Goal: Find specific page/section: Find specific page/section

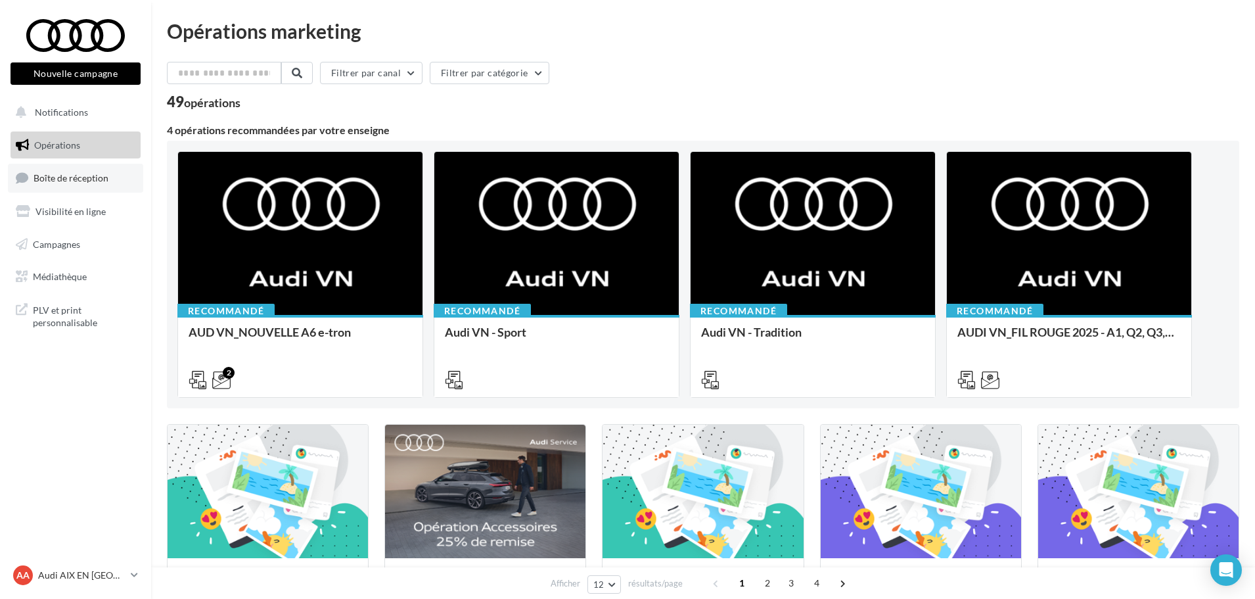
drag, startPoint x: 87, startPoint y: 175, endPoint x: 94, endPoint y: 178, distance: 7.3
click at [87, 175] on span "Boîte de réception" at bounding box center [71, 177] width 75 height 11
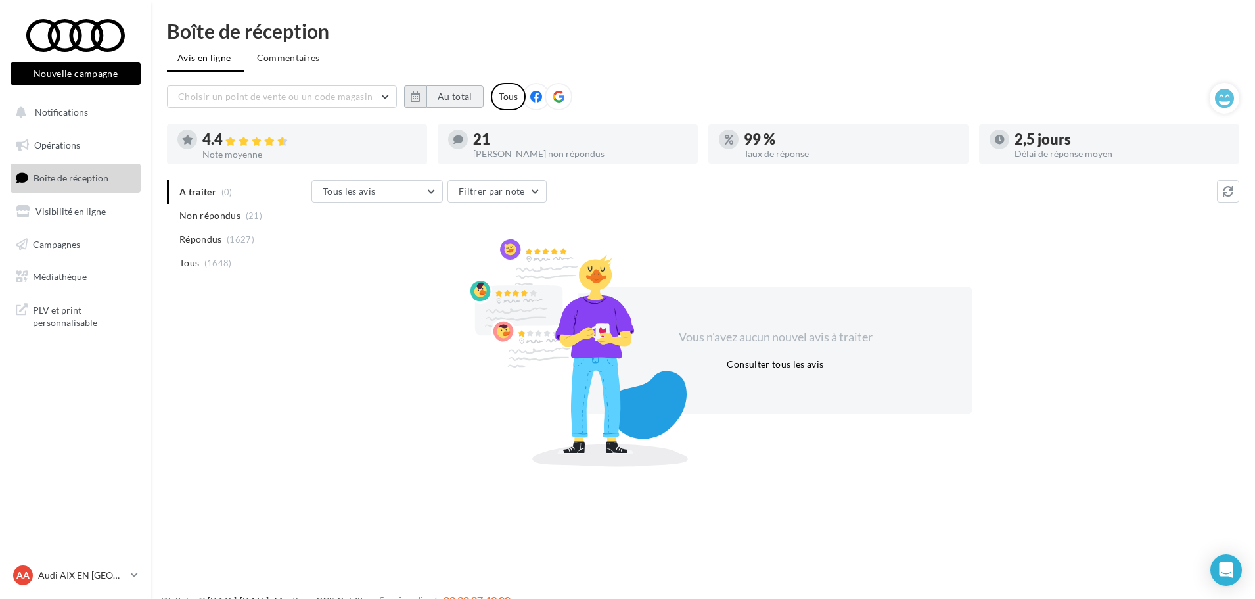
click at [473, 105] on button "Au total" at bounding box center [455, 96] width 57 height 22
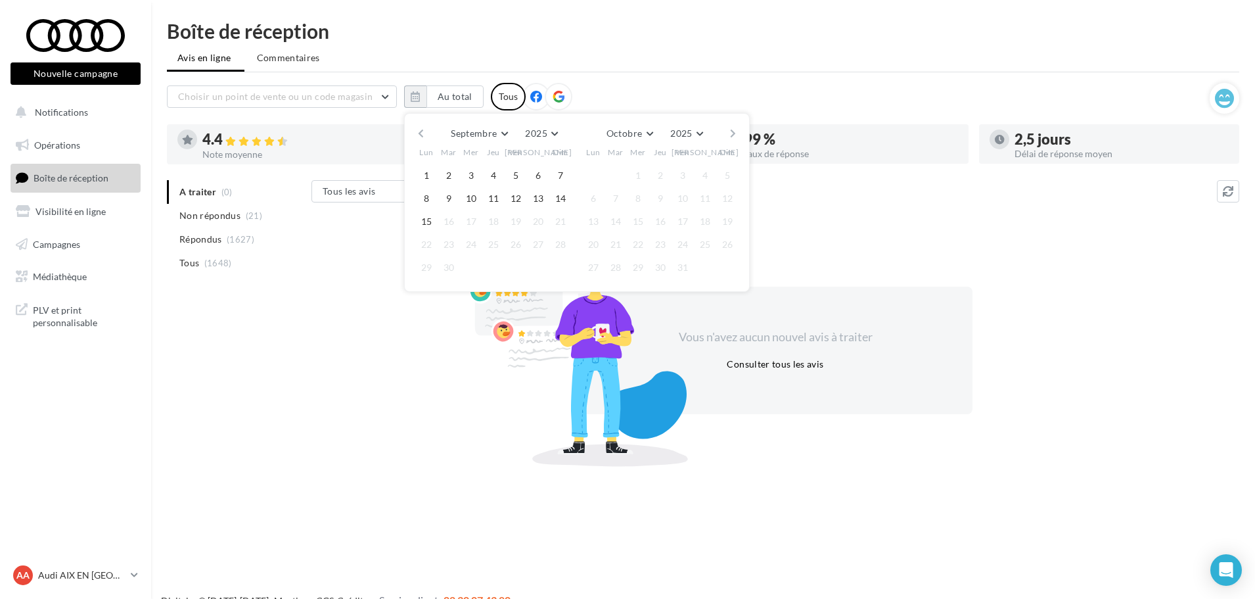
click at [419, 132] on button "button" at bounding box center [420, 133] width 11 height 18
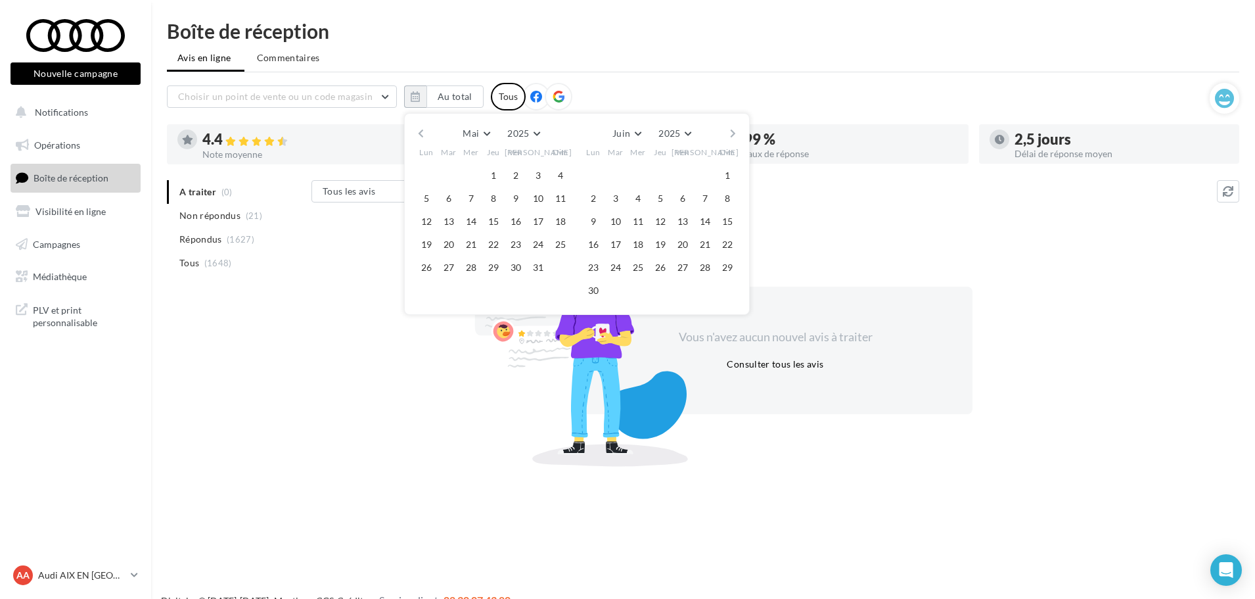
click at [419, 132] on button "button" at bounding box center [420, 133] width 11 height 18
click at [443, 170] on button "1" at bounding box center [449, 176] width 20 height 20
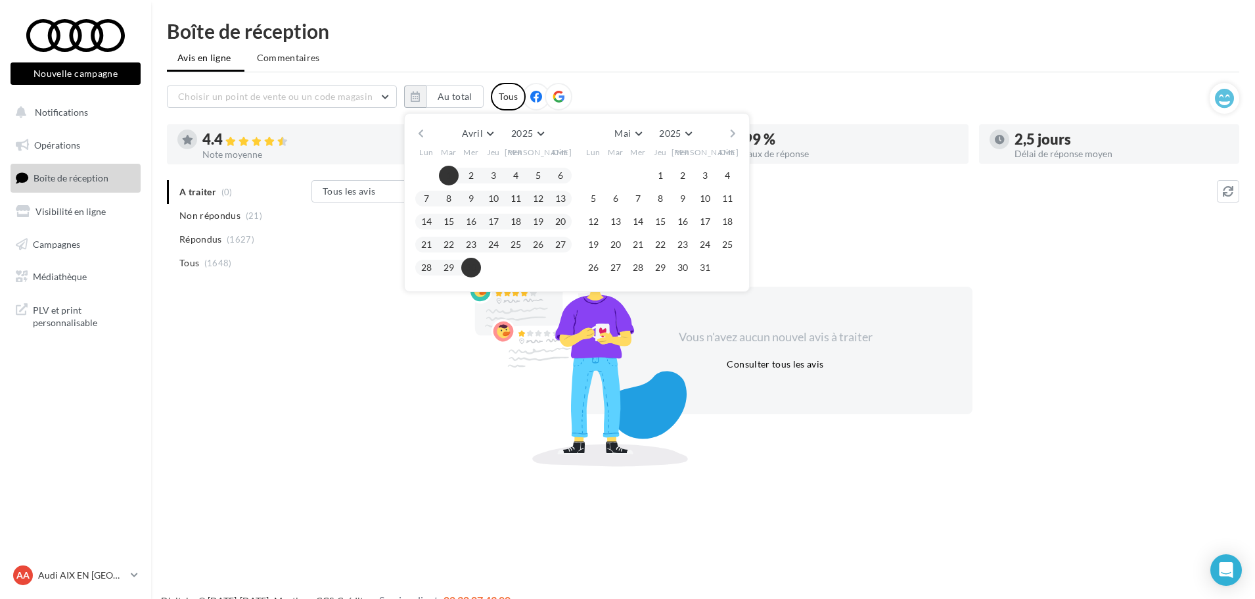
click at [473, 267] on button "30" at bounding box center [471, 268] width 20 height 20
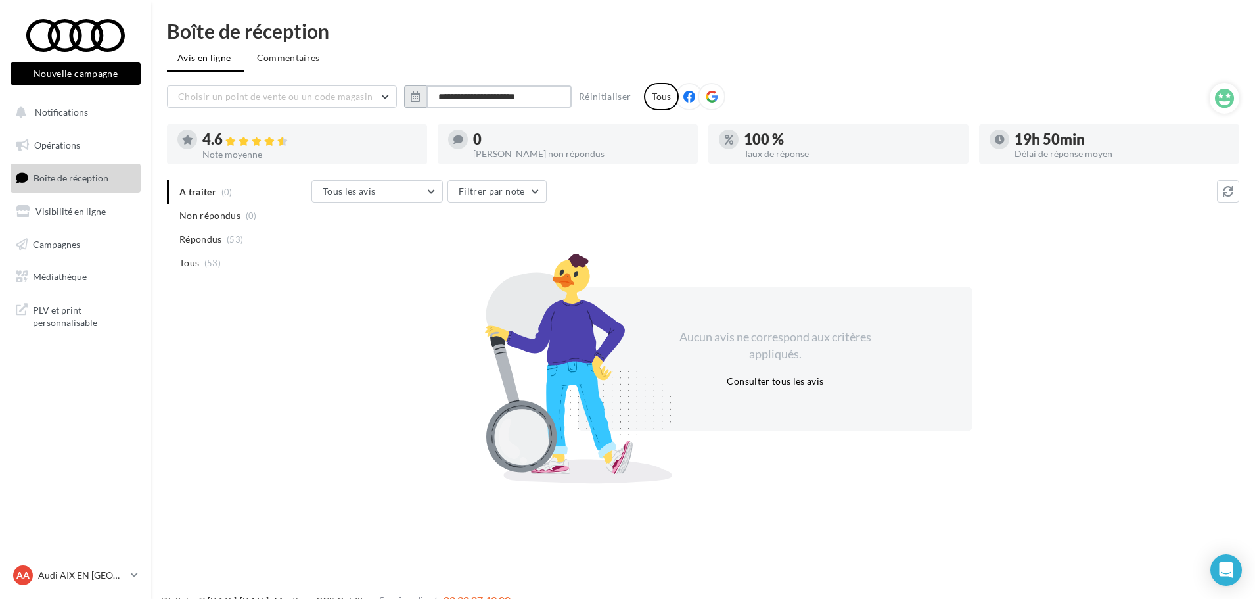
click at [517, 101] on input "**********" at bounding box center [499, 96] width 145 height 22
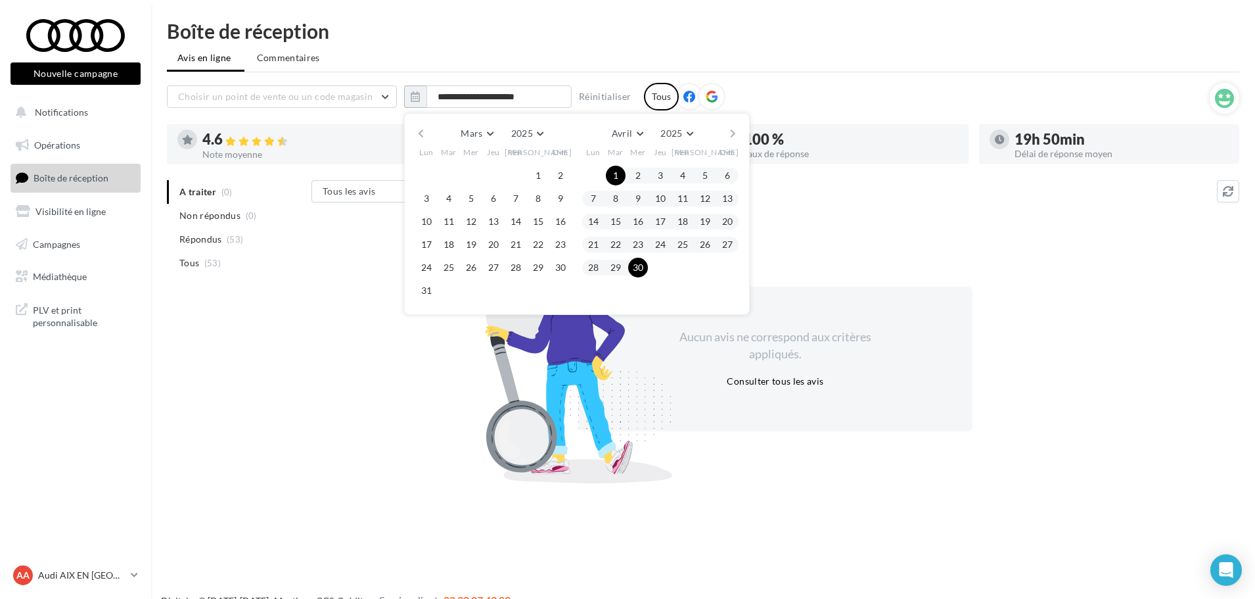
click at [733, 132] on button "button" at bounding box center [733, 133] width 11 height 18
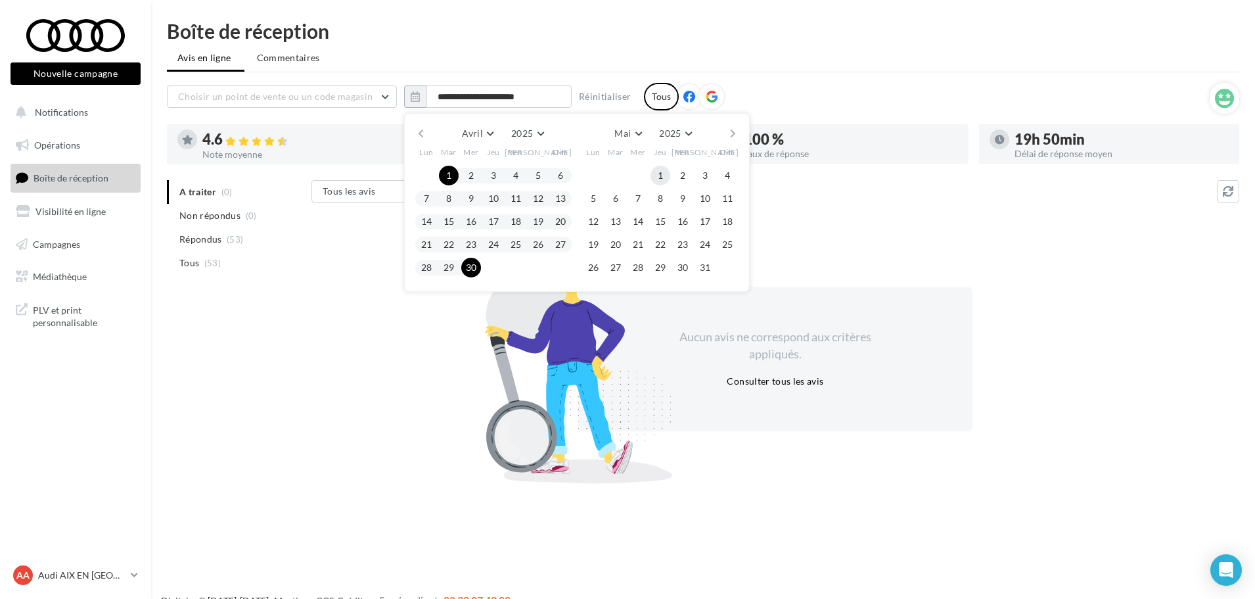
click at [657, 170] on button "1" at bounding box center [661, 176] width 20 height 20
click at [706, 268] on button "31" at bounding box center [705, 268] width 20 height 20
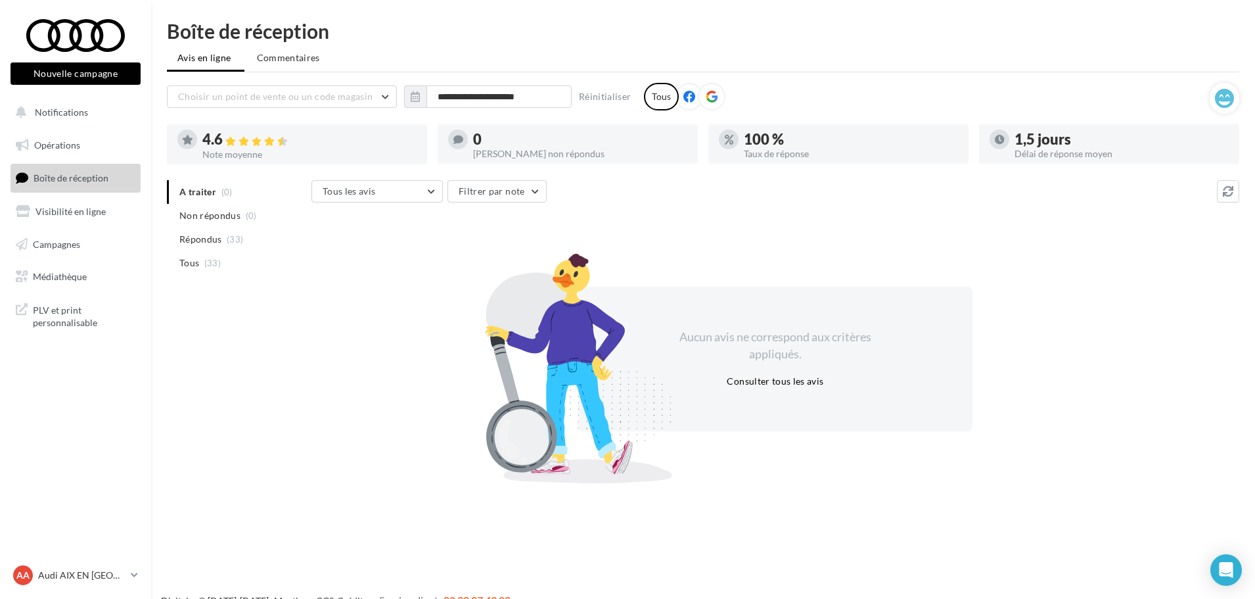
drag, startPoint x: 204, startPoint y: 260, endPoint x: 225, endPoint y: 279, distance: 27.5
click at [204, 260] on span "(33)" at bounding box center [212, 263] width 16 height 11
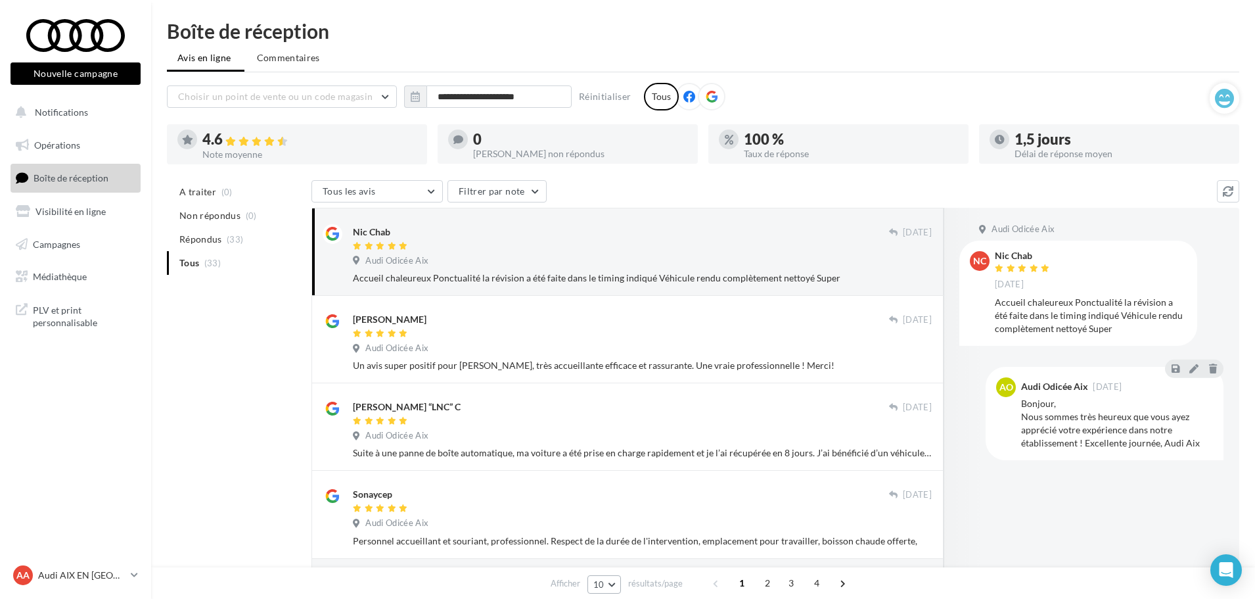
click at [609, 582] on button "10" at bounding box center [605, 584] width 34 height 18
click at [621, 552] on button "50" at bounding box center [634, 560] width 92 height 23
click at [521, 90] on input "**********" at bounding box center [499, 96] width 145 height 22
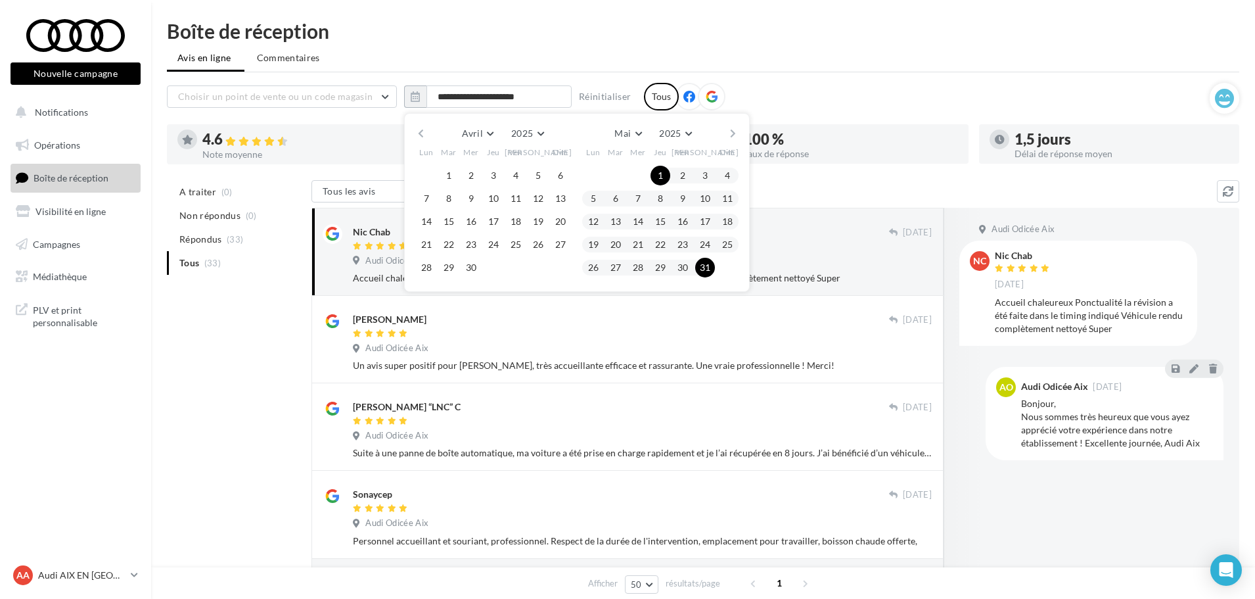
click at [728, 134] on button "button" at bounding box center [733, 133] width 11 height 18
click at [731, 170] on button "1" at bounding box center [728, 176] width 20 height 20
click at [584, 292] on button "30" at bounding box center [594, 291] width 20 height 20
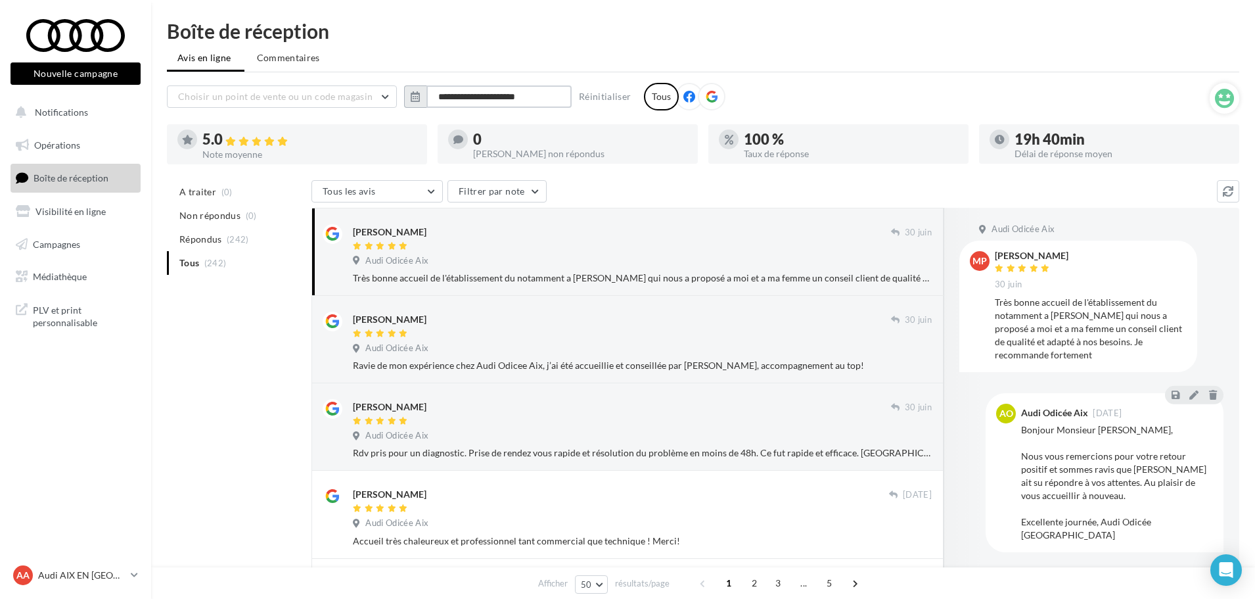
click at [515, 98] on input "**********" at bounding box center [499, 96] width 145 height 22
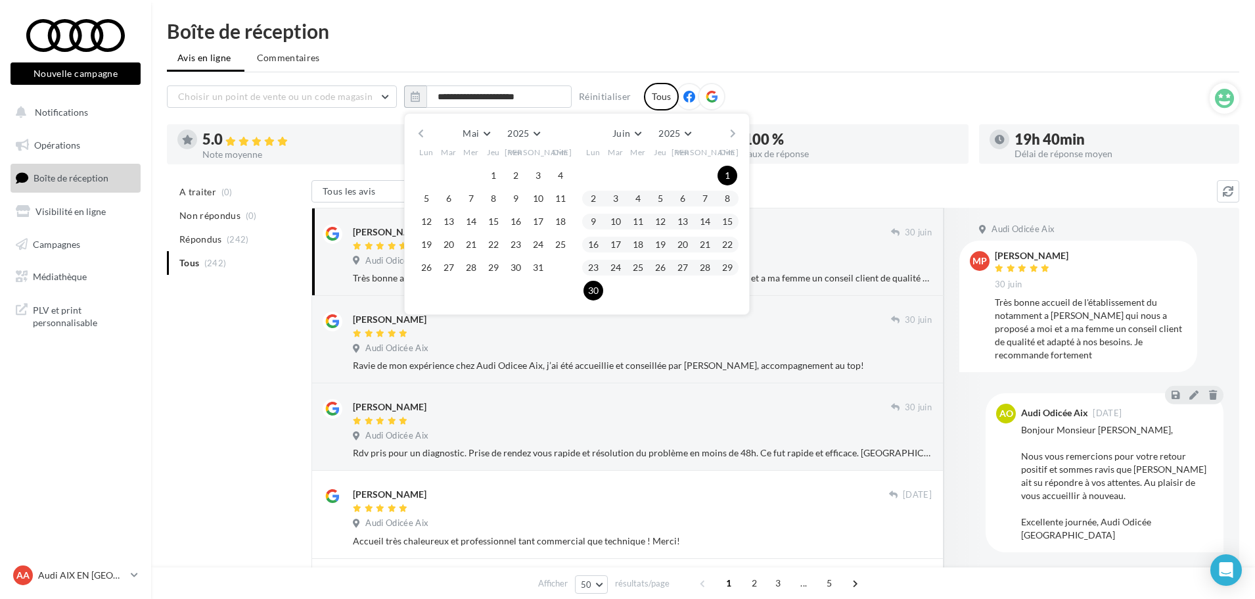
click at [735, 132] on button "button" at bounding box center [733, 133] width 11 height 18
click at [613, 174] on button "1" at bounding box center [616, 176] width 20 height 20
click at [664, 275] on button "31" at bounding box center [661, 268] width 20 height 20
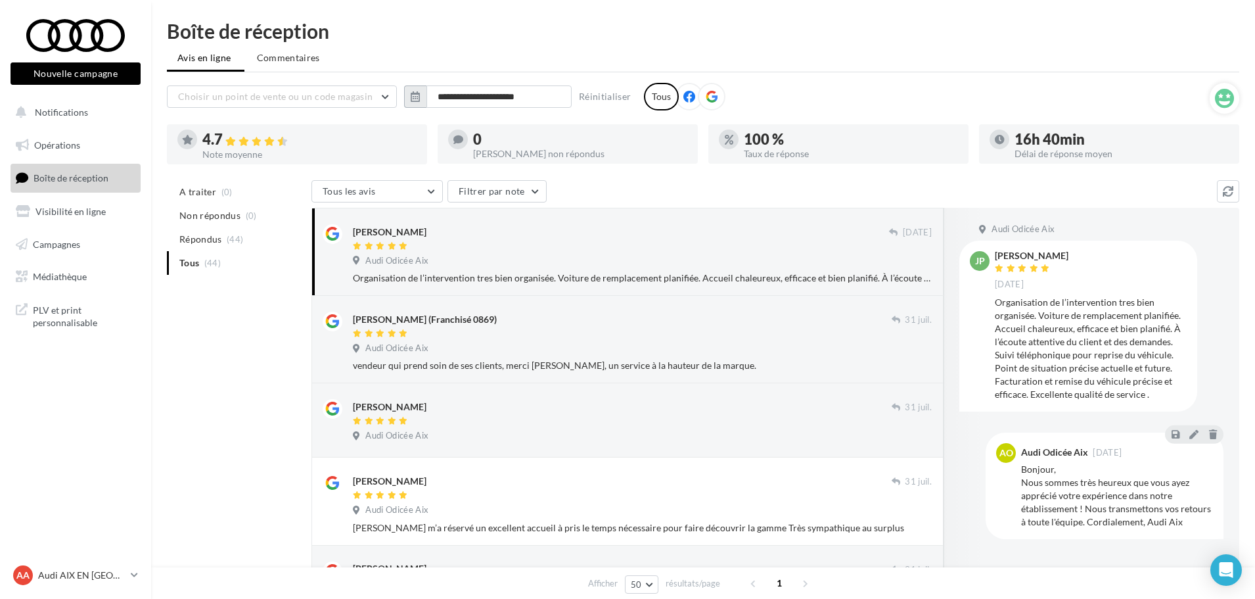
click at [502, 91] on input "**********" at bounding box center [499, 96] width 145 height 22
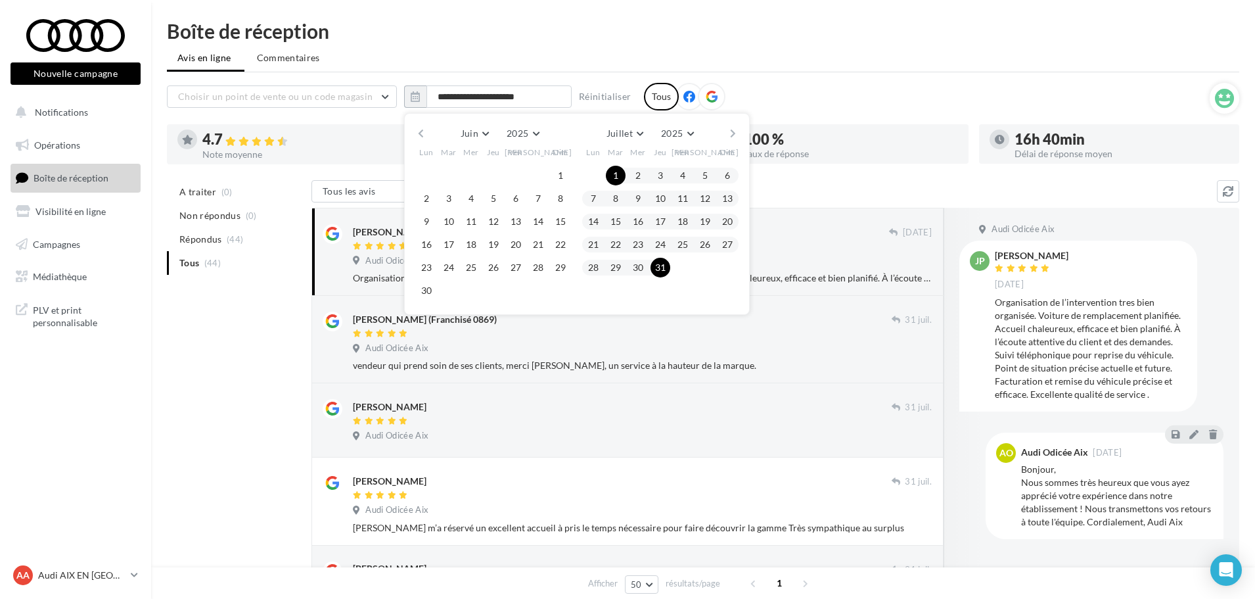
click at [736, 129] on button "button" at bounding box center [733, 133] width 11 height 18
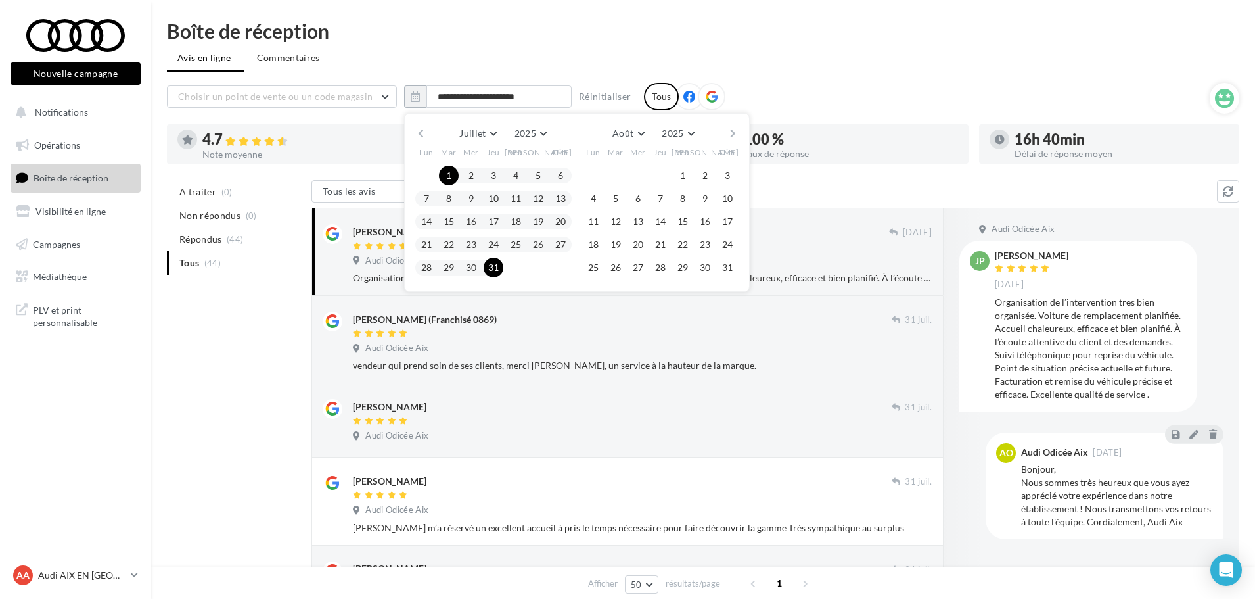
click at [678, 166] on span "1" at bounding box center [683, 176] width 20 height 20
click at [679, 171] on button "1" at bounding box center [683, 176] width 20 height 20
click at [726, 272] on button "31" at bounding box center [728, 268] width 20 height 20
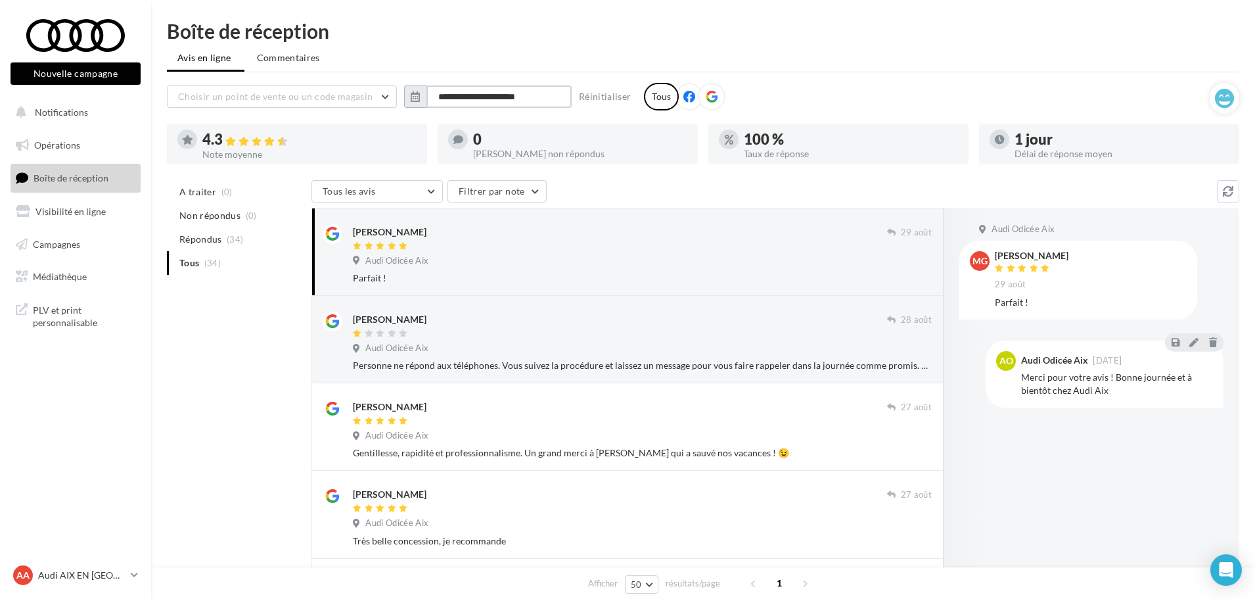
click at [511, 98] on input "**********" at bounding box center [499, 96] width 145 height 22
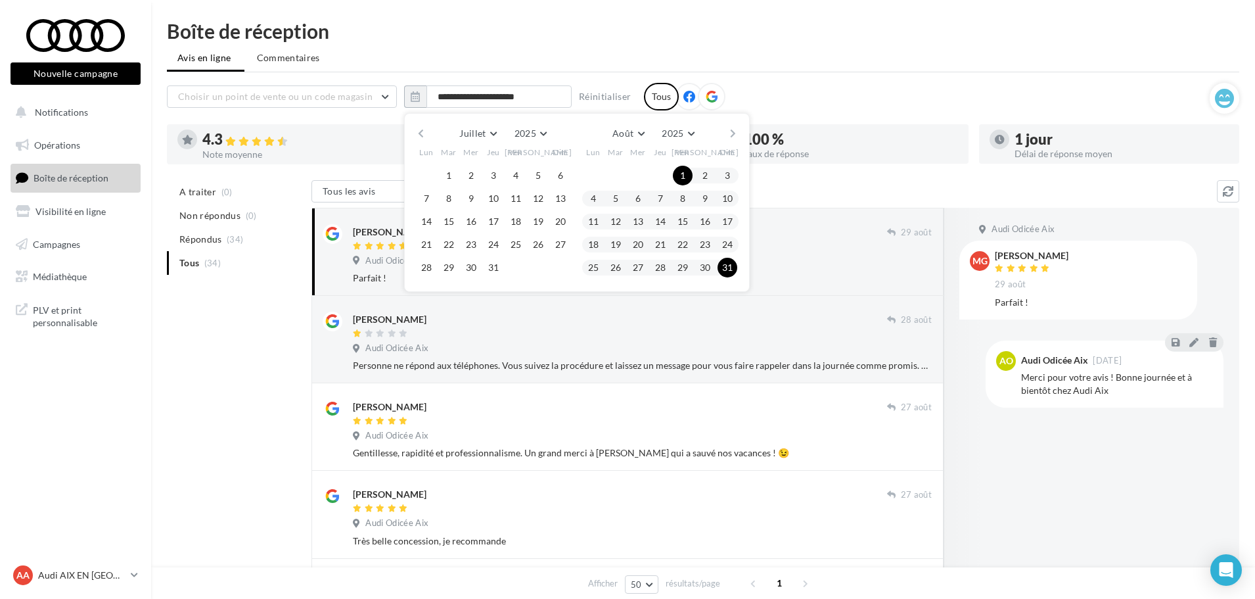
click at [736, 131] on button "button" at bounding box center [733, 133] width 11 height 18
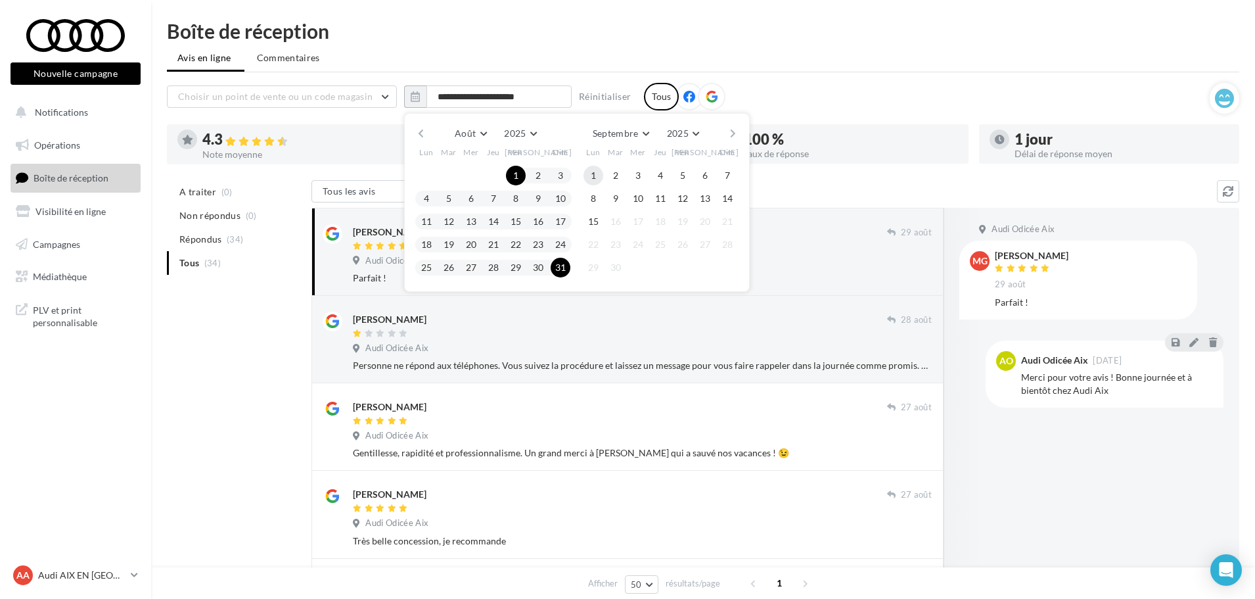
click at [597, 175] on button "1" at bounding box center [594, 176] width 20 height 20
click at [593, 215] on button "15" at bounding box center [594, 222] width 20 height 20
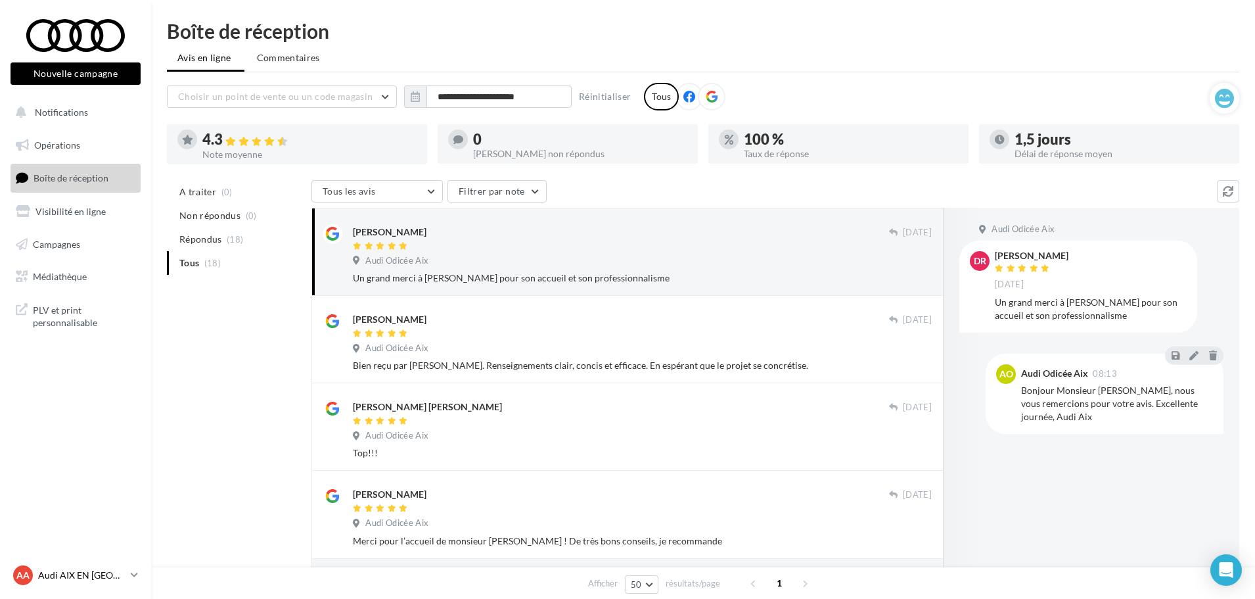
click at [120, 574] on p "Audi AIX EN [GEOGRAPHIC_DATA]" at bounding box center [81, 575] width 87 height 13
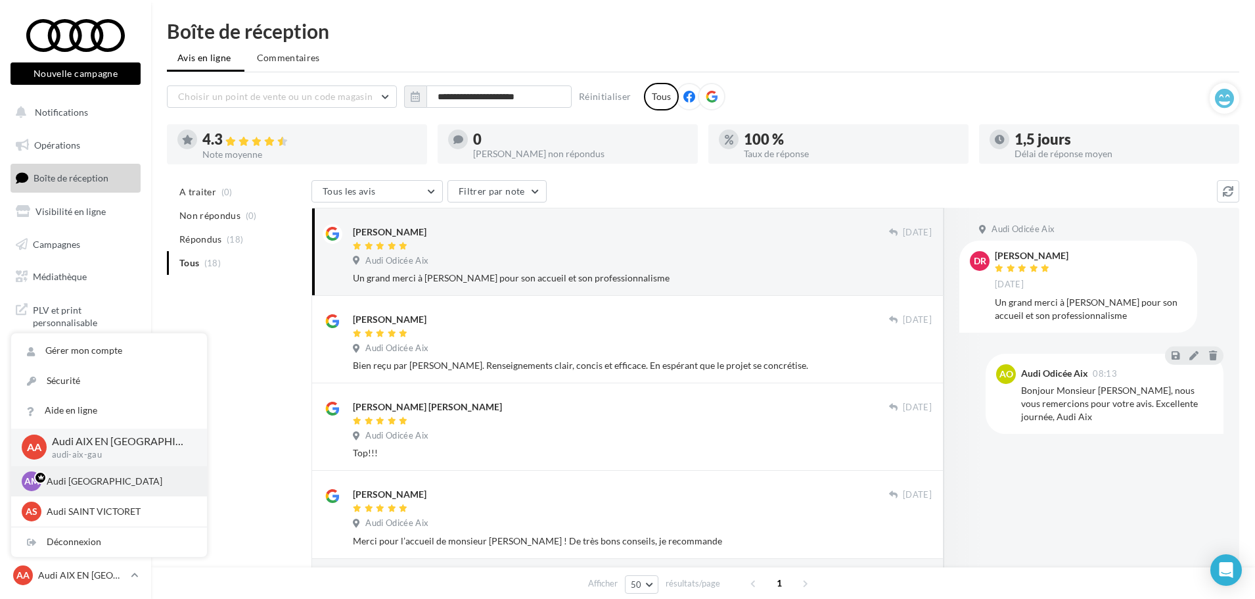
click at [114, 486] on p "Audi [GEOGRAPHIC_DATA]" at bounding box center [119, 481] width 145 height 13
